Goal: Task Accomplishment & Management: Manage account settings

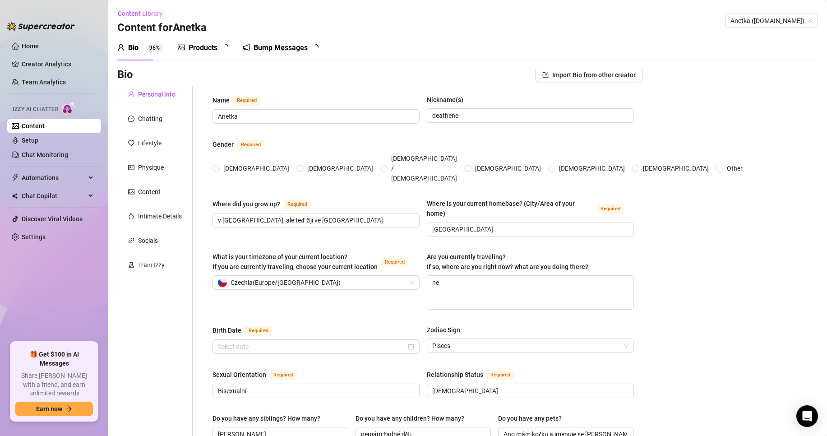
radio input "true"
type input "[DATE]"
click at [38, 138] on link "Setup" at bounding box center [30, 140] width 17 height 7
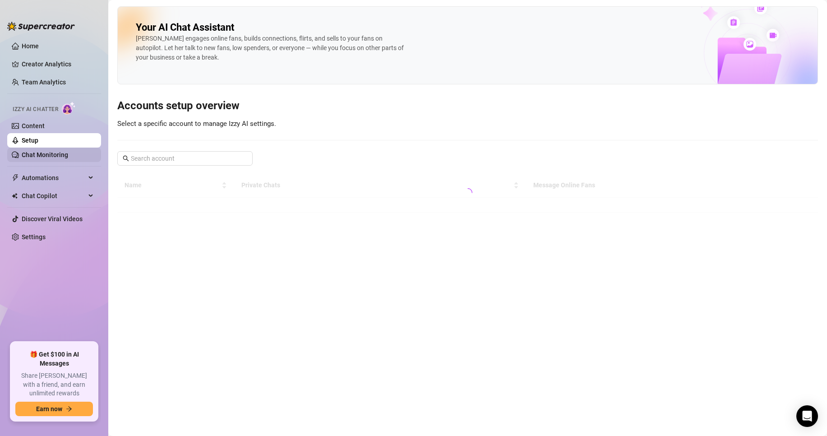
click at [55, 151] on link "Chat Monitoring" at bounding box center [45, 154] width 46 height 7
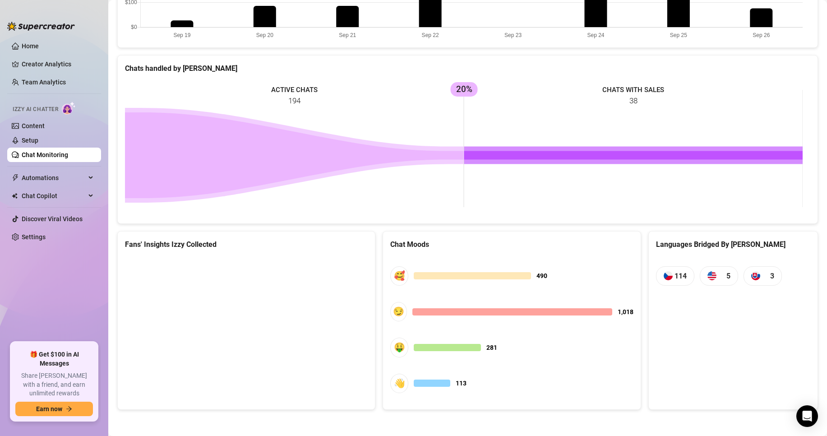
scroll to position [371, 0]
